Goal: Information Seeking & Learning: Learn about a topic

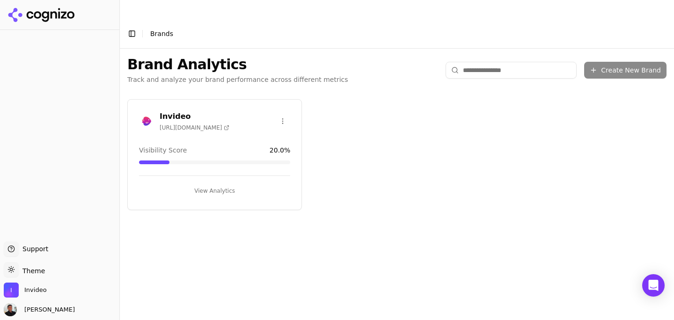
click at [191, 123] on div "Invideo https://invideo.io Visibility Score 20.0 % View Analytics" at bounding box center [214, 154] width 175 height 111
click at [204, 183] on button "View Analytics" at bounding box center [214, 190] width 151 height 15
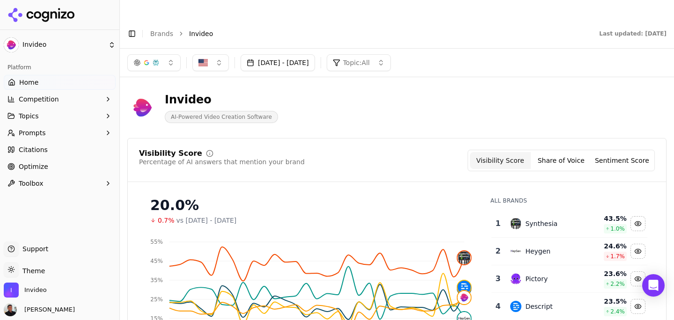
click at [61, 132] on button "Prompts" at bounding box center [60, 132] width 112 height 15
click at [38, 117] on span "Topics" at bounding box center [29, 115] width 20 height 9
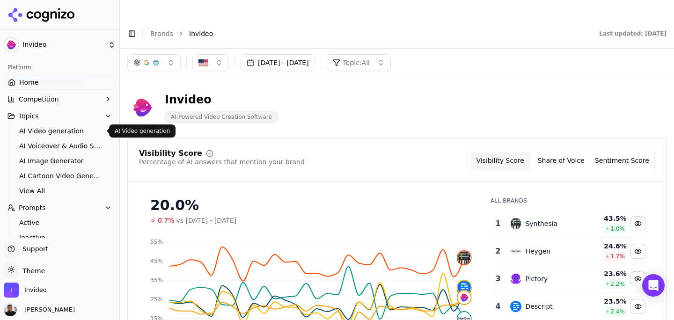
click at [37, 136] on link "AI Video generation" at bounding box center [59, 131] width 89 height 13
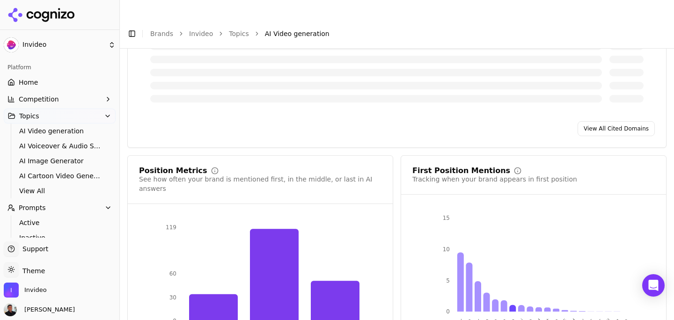
scroll to position [833, 0]
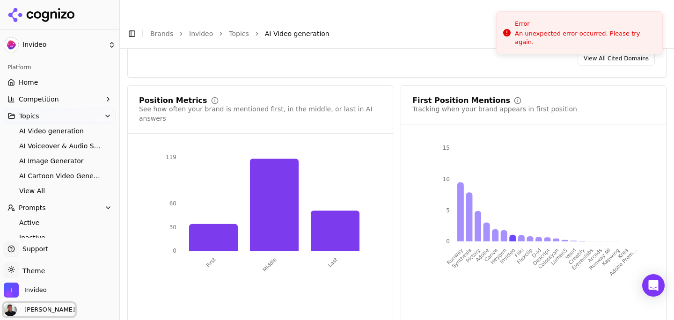
click at [35, 314] on span "Ankit Solanki" at bounding box center [48, 310] width 54 height 8
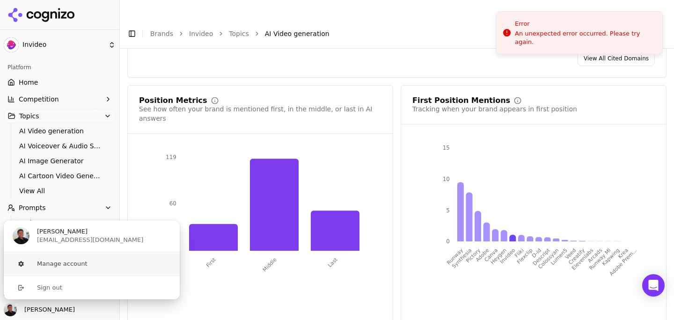
click at [63, 267] on button "Manage account" at bounding box center [91, 263] width 177 height 23
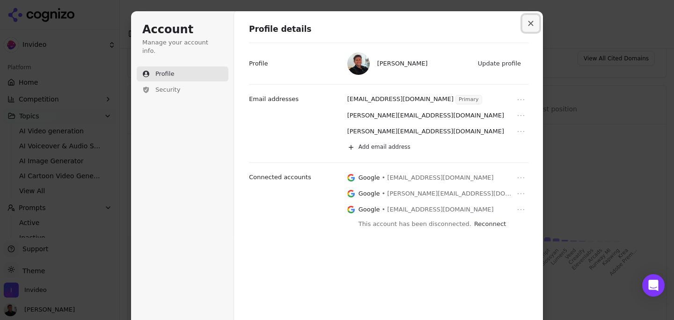
click at [532, 23] on icon "Close modal" at bounding box center [531, 24] width 6 height 6
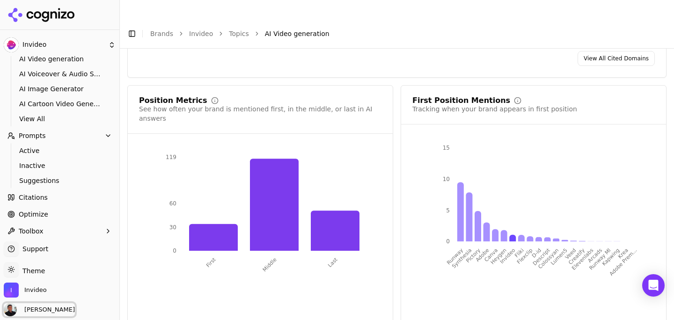
scroll to position [77, 0]
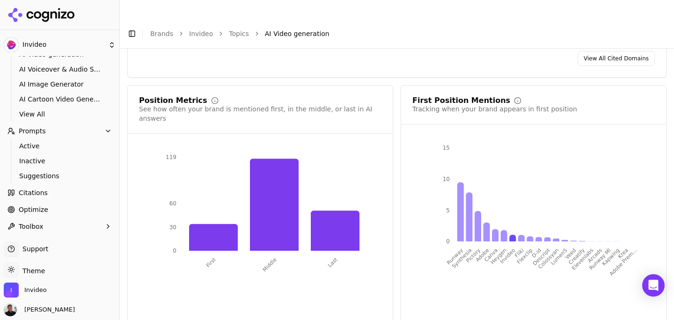
click at [36, 197] on span "Citations" at bounding box center [33, 192] width 29 height 9
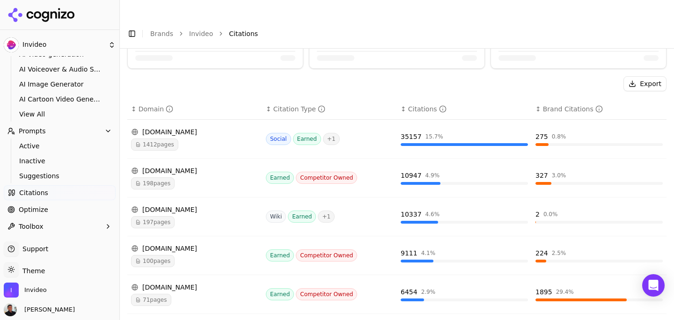
scroll to position [95, 0]
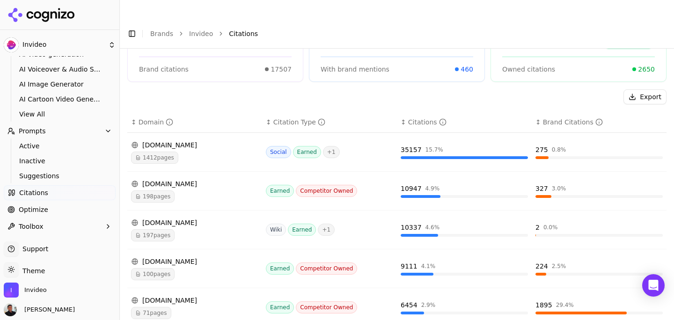
click at [241, 179] on div "heygen.com 198 pages" at bounding box center [194, 190] width 127 height 23
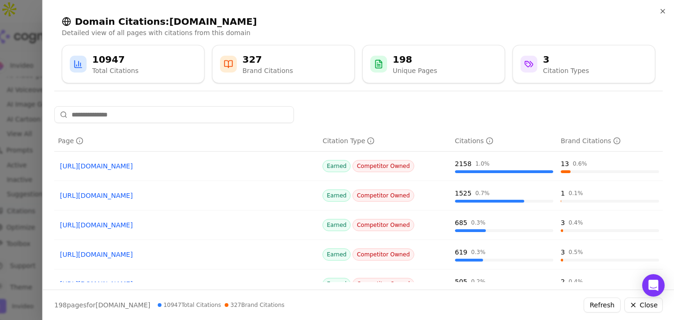
scroll to position [194, 0]
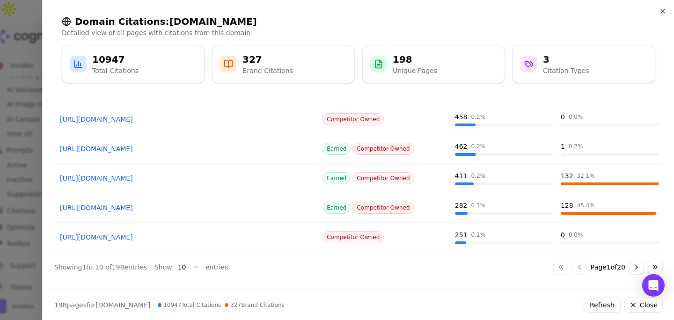
click at [286, 68] on div "Brand Citations" at bounding box center [267, 70] width 51 height 9
click at [252, 59] on div "327" at bounding box center [267, 59] width 51 height 13
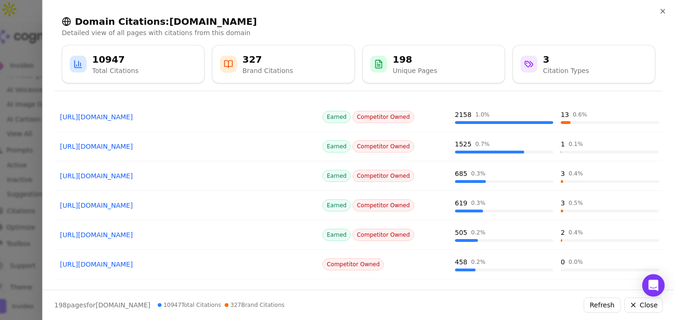
scroll to position [0, 0]
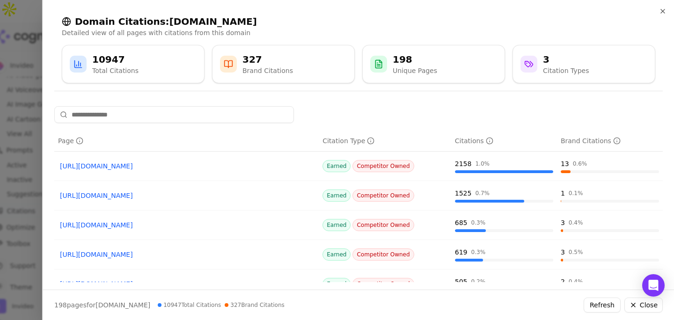
click at [75, 99] on div "Domain Citations: heygen.com Detailed view of all pages with citations from thi…" at bounding box center [358, 160] width 632 height 320
click at [96, 85] on div "Domain Citations: heygen.com Detailed view of all pages with citations from thi…" at bounding box center [358, 48] width 609 height 83
click at [107, 60] on div "10947" at bounding box center [115, 59] width 46 height 13
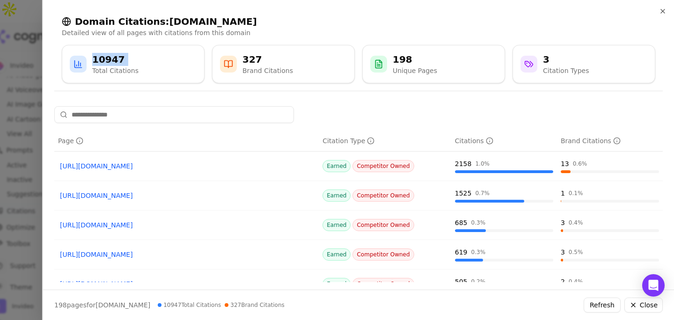
click at [107, 60] on div "10947" at bounding box center [115, 59] width 46 height 13
click at [664, 15] on icon "button" at bounding box center [662, 10] width 7 height 7
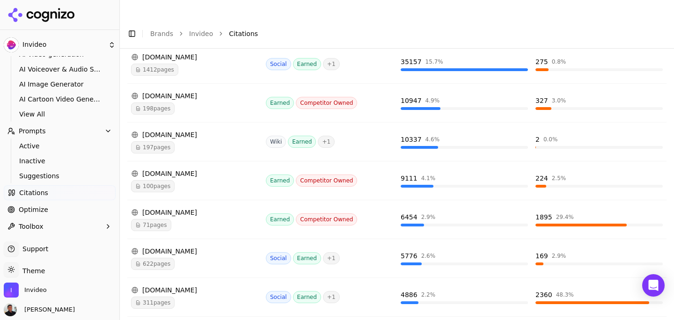
scroll to position [308, 0]
